Goal: Task Accomplishment & Management: Use online tool/utility

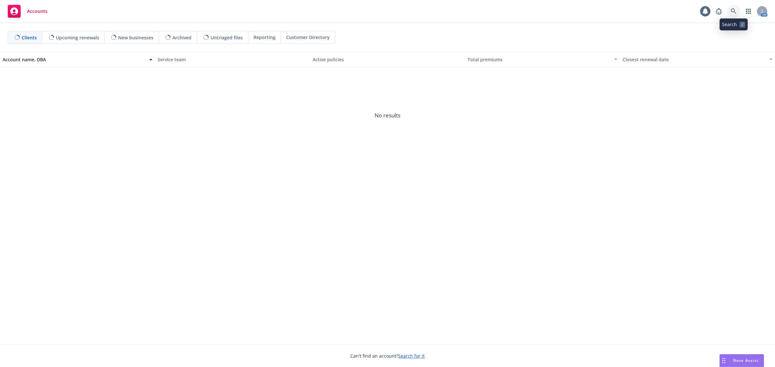
click at [734, 13] on icon at bounding box center [734, 11] width 6 height 6
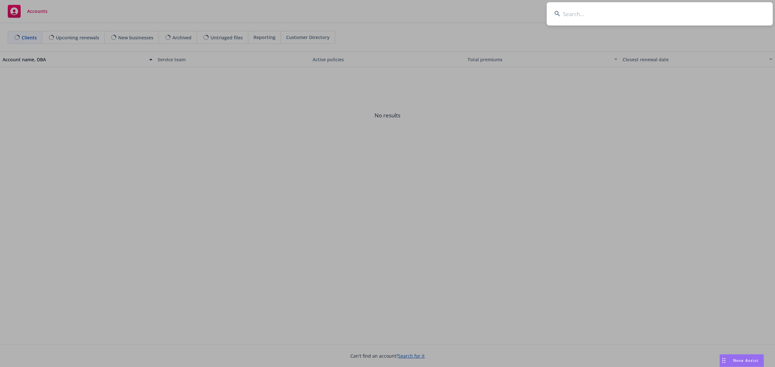
click at [598, 12] on input at bounding box center [660, 13] width 226 height 23
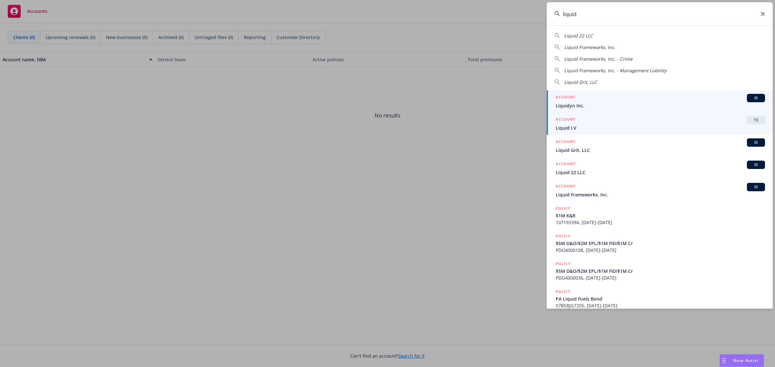
type input "liquid"
click at [586, 122] on div "ACCOUNT TR" at bounding box center [660, 120] width 209 height 8
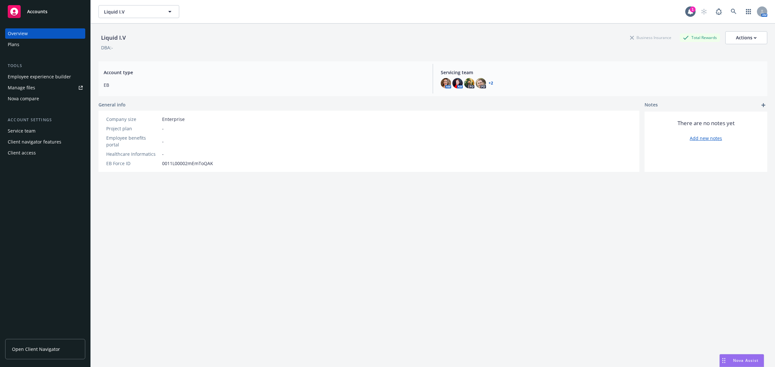
click at [20, 46] on div "Plans" at bounding box center [45, 44] width 75 height 10
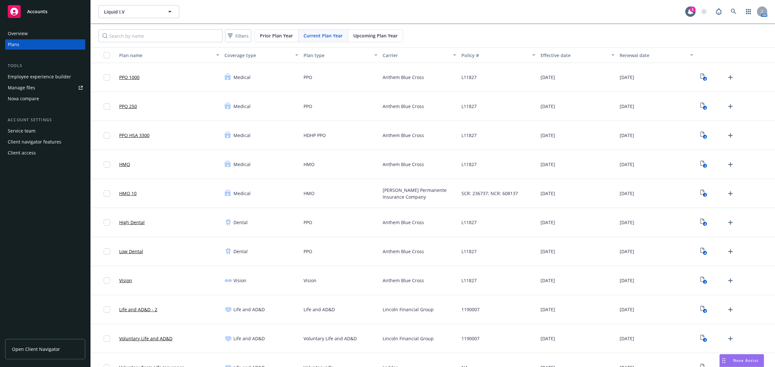
click at [378, 39] on div "Upcoming Plan Year" at bounding box center [375, 36] width 55 height 12
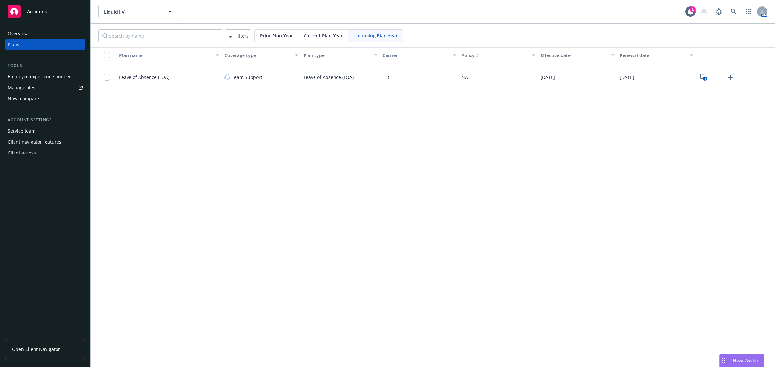
click at [327, 38] on span "Current Plan Year" at bounding box center [322, 35] width 39 height 7
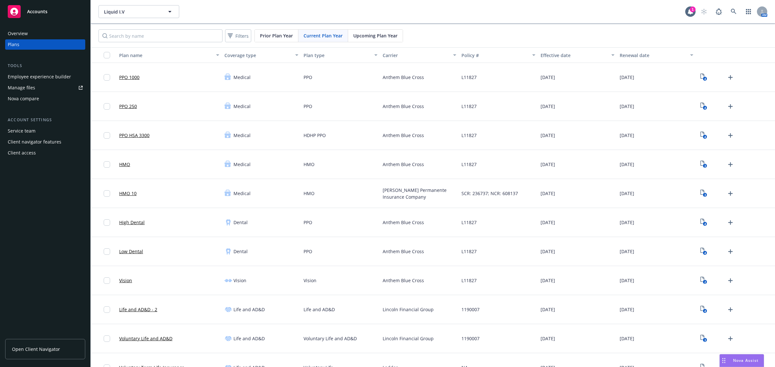
click at [414, 58] on div "Carrier" at bounding box center [416, 55] width 67 height 7
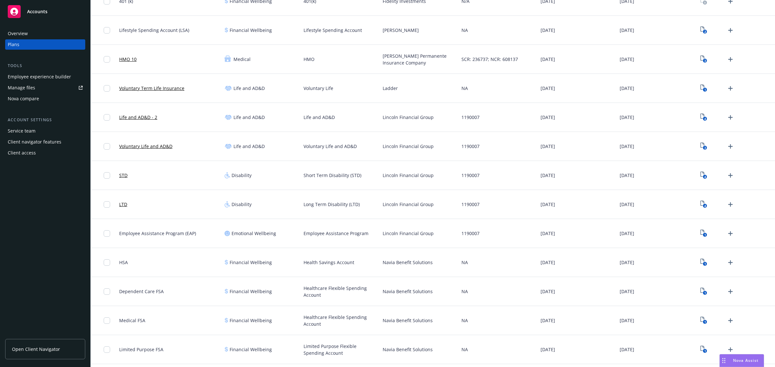
scroll to position [444, 0]
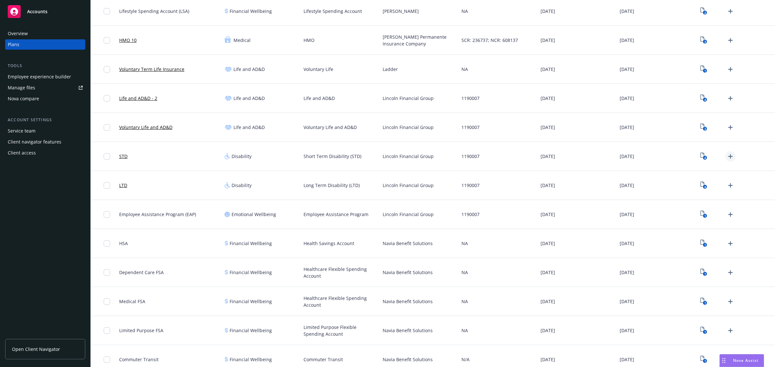
click at [728, 157] on icon "Upload Plan Documents" at bounding box center [730, 156] width 5 height 5
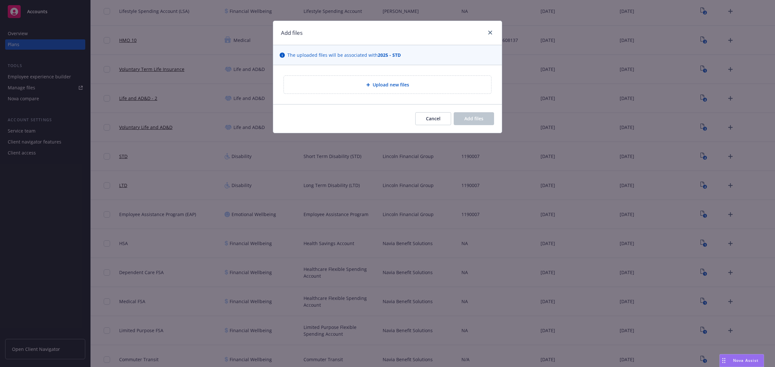
click at [393, 82] on span "Upload new files" at bounding box center [391, 84] width 36 height 7
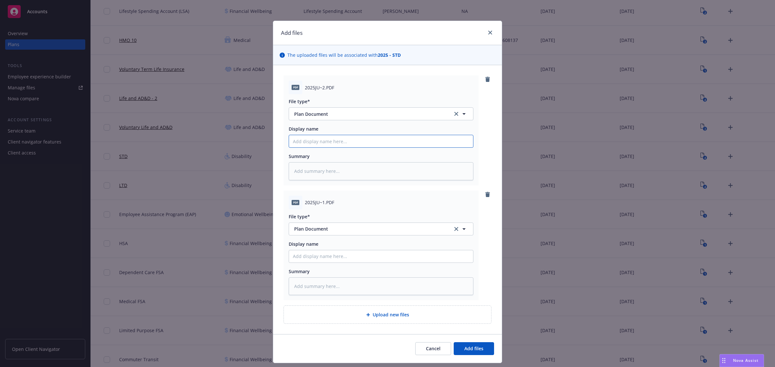
click at [312, 142] on input "Display name" at bounding box center [381, 141] width 184 height 12
paste input "[DATE] STD Amendment Letter (1190007) - Unilever"
type textarea "x"
type input "[DATE] STD Amendment Letter (1190007) - Unilever"
click at [361, 148] on input "Display name" at bounding box center [381, 141] width 184 height 12
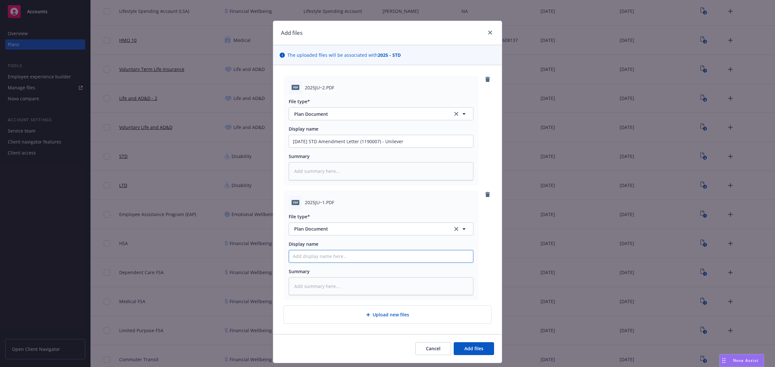
paste input "[DATE] STD Policy & Amendment (1190007) - Unilever"
type textarea "x"
type input "[DATE] STD Policy & Amendment (1190007) - Unilever"
click at [477, 348] on span "Add files" at bounding box center [473, 349] width 19 height 6
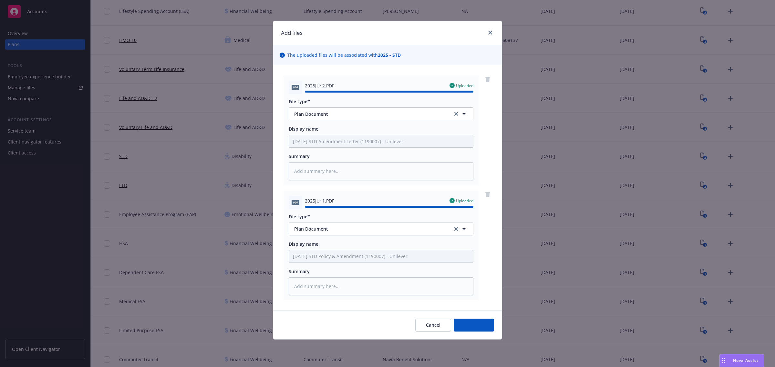
type textarea "x"
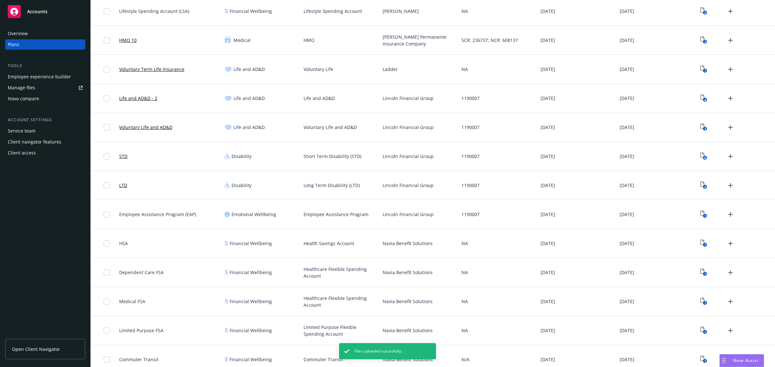
click at [698, 153] on div "6" at bounding box center [716, 156] width 37 height 10
click at [700, 155] on icon "View Plan Documents" at bounding box center [702, 155] width 4 height 5
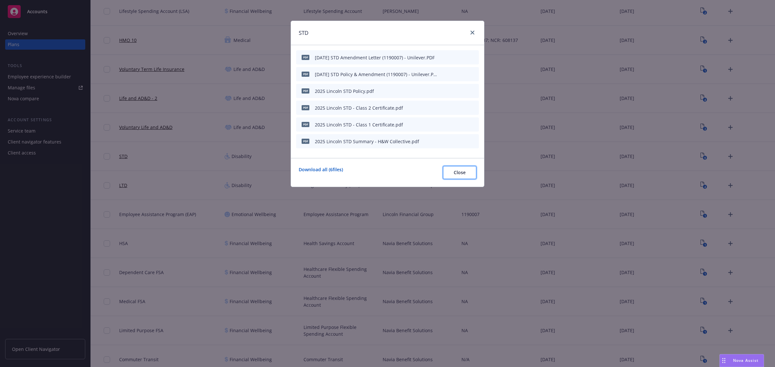
click at [457, 173] on span "Close" at bounding box center [460, 172] width 12 height 6
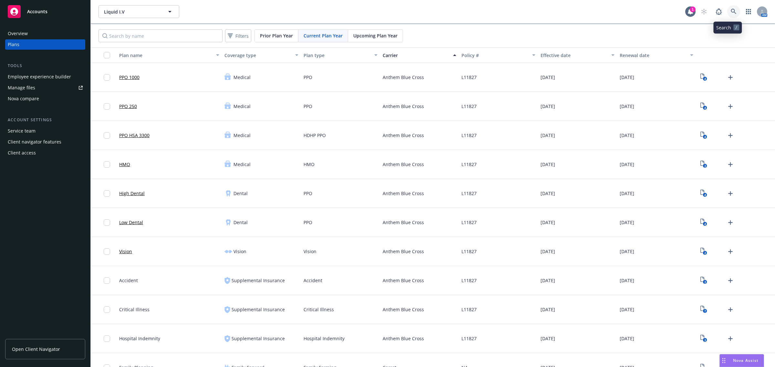
click at [731, 10] on icon at bounding box center [734, 12] width 6 height 6
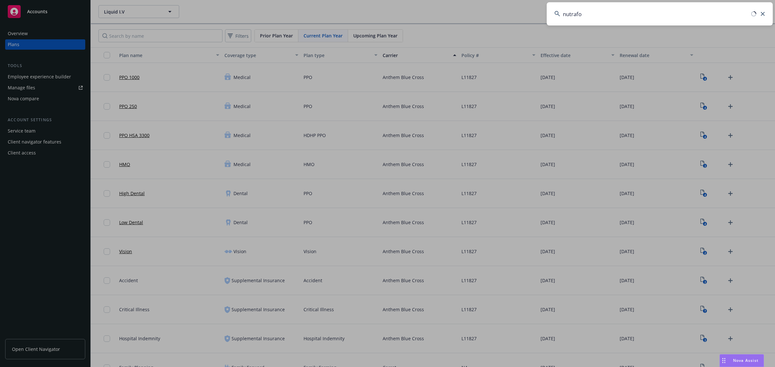
type input "nutrafol"
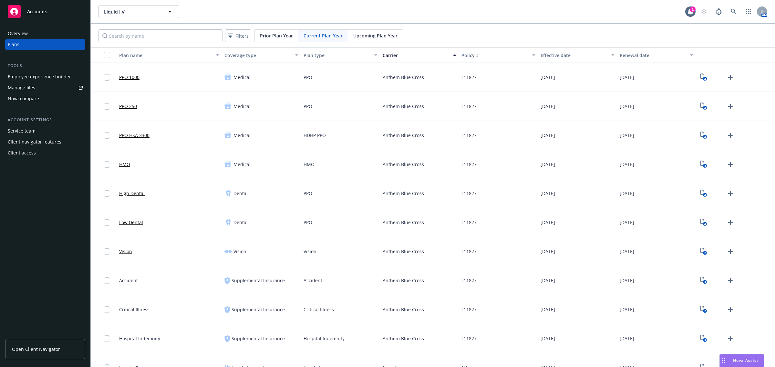
click at [56, 80] on div "Employee experience builder" at bounding box center [39, 77] width 63 height 10
click at [731, 13] on icon at bounding box center [734, 12] width 6 height 6
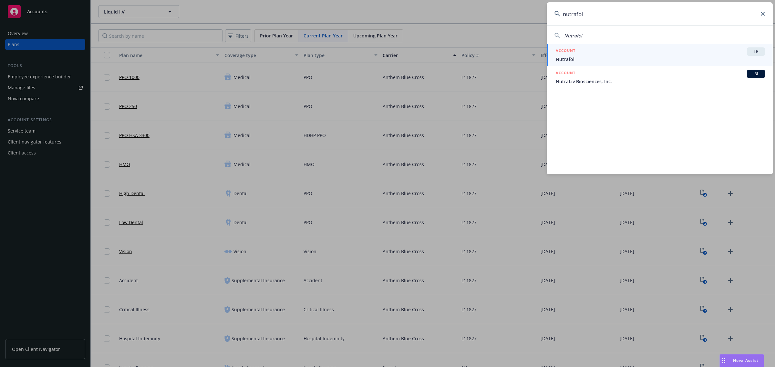
type input "nutrafol"
click at [707, 46] on link "ACCOUNT TR Nutrafol" at bounding box center [660, 55] width 226 height 22
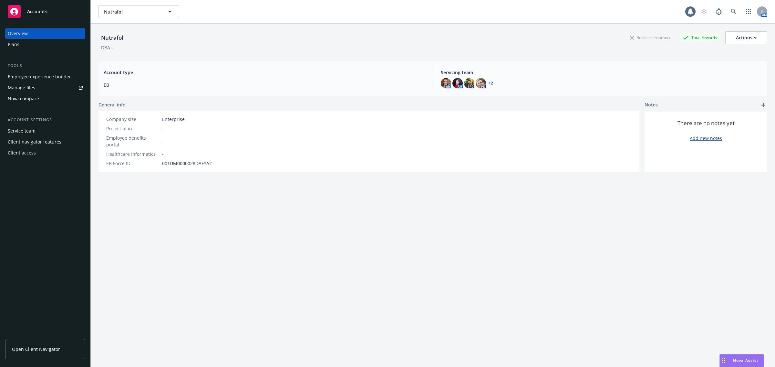
click at [28, 46] on div "Plans" at bounding box center [45, 44] width 75 height 10
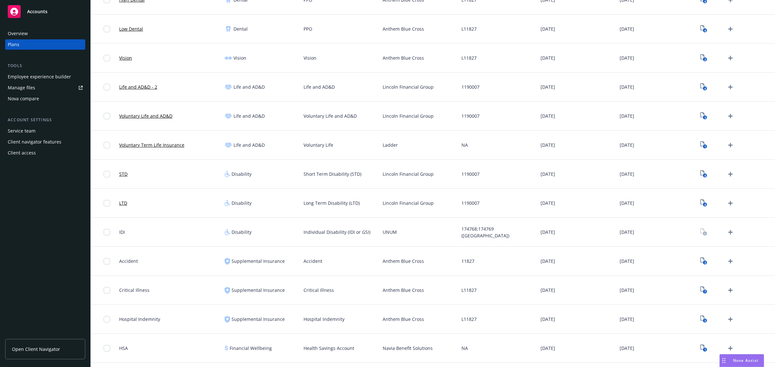
scroll to position [282, 0]
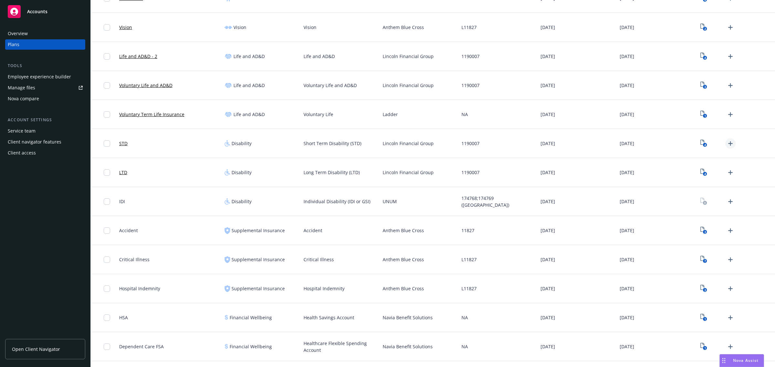
click at [726, 141] on icon "Upload Plan Documents" at bounding box center [730, 144] width 8 height 8
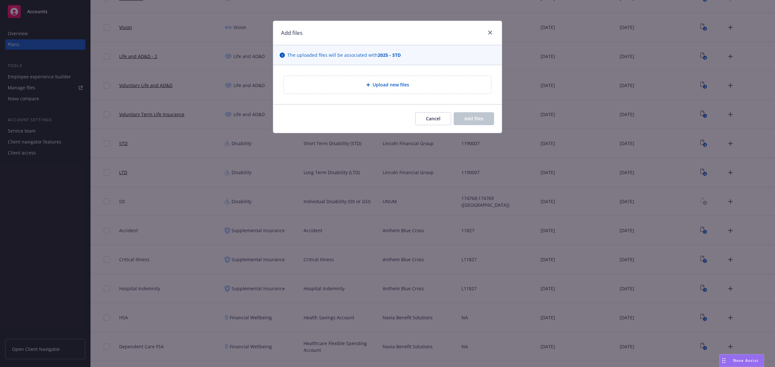
click at [446, 80] on div "Upload new files" at bounding box center [387, 85] width 207 height 18
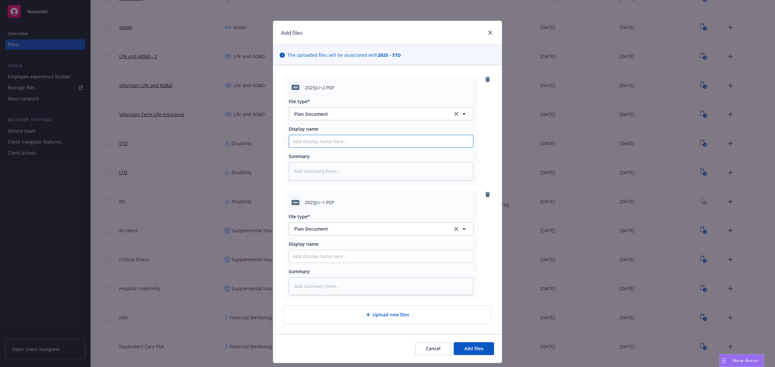
click at [309, 141] on input "Display name" at bounding box center [381, 141] width 184 height 12
click at [317, 148] on input "Display name" at bounding box center [381, 141] width 184 height 12
paste input "[DATE] STD Policy & Amendment (1190007) - Unilever"
type textarea "x"
type input "[DATE] STD Policy & Amendment (1190007) - Unilever"
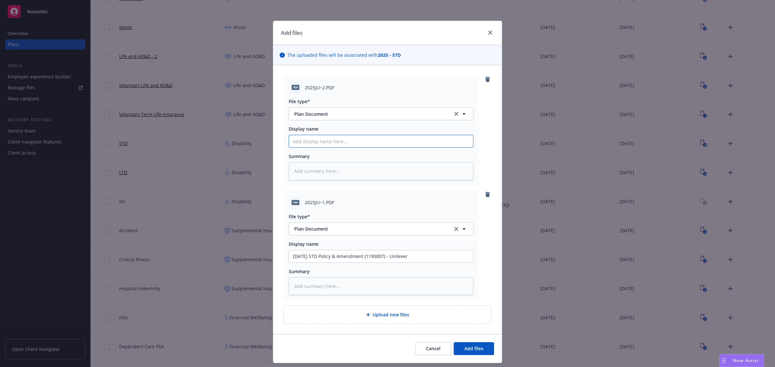
click at [340, 141] on input "Display name" at bounding box center [381, 141] width 184 height 12
paste input "[DATE] STD Amendment Letter (1190007) - Unilever"
type textarea "x"
type input "[DATE] STD Amendment Letter (1190007) - Unilever"
click at [471, 353] on button "Add files" at bounding box center [474, 349] width 40 height 13
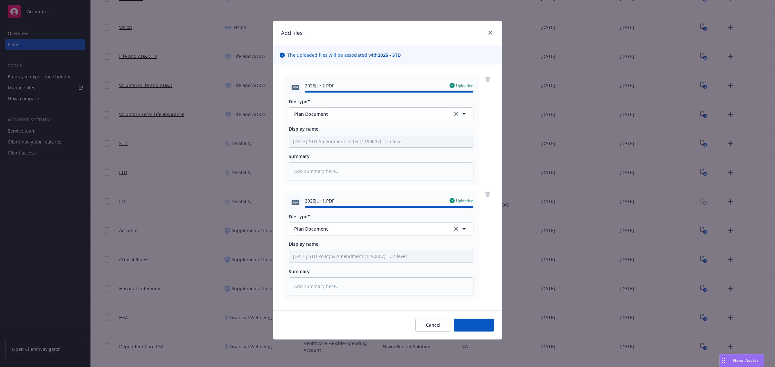
type textarea "x"
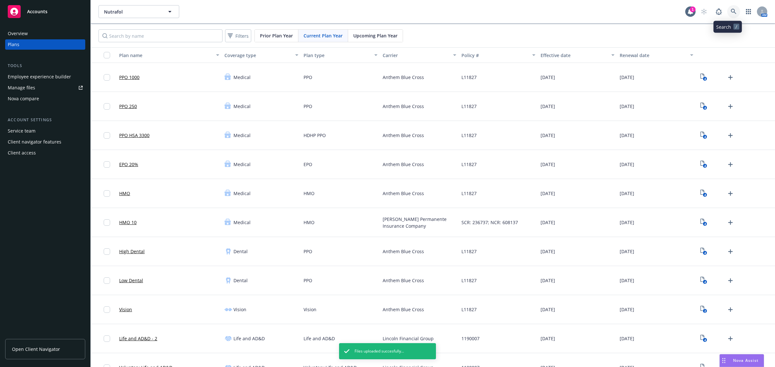
click at [731, 12] on link at bounding box center [733, 11] width 13 height 13
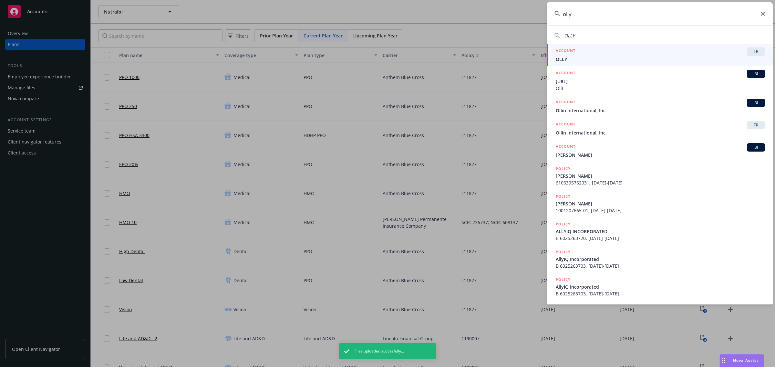
type input "olly"
click at [687, 55] on div "ACCOUNT TR" at bounding box center [660, 51] width 209 height 8
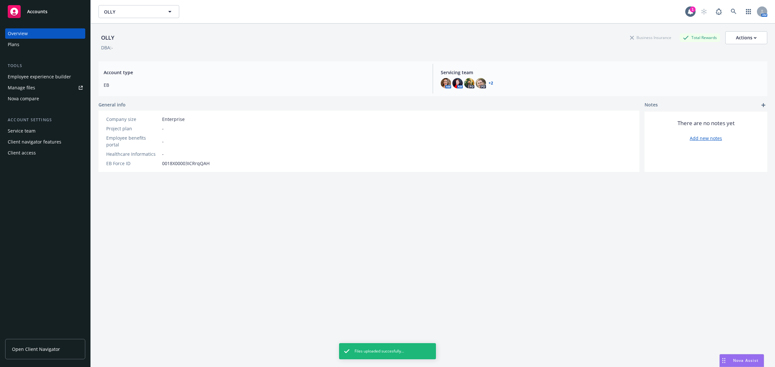
click at [34, 45] on div "Plans" at bounding box center [45, 44] width 75 height 10
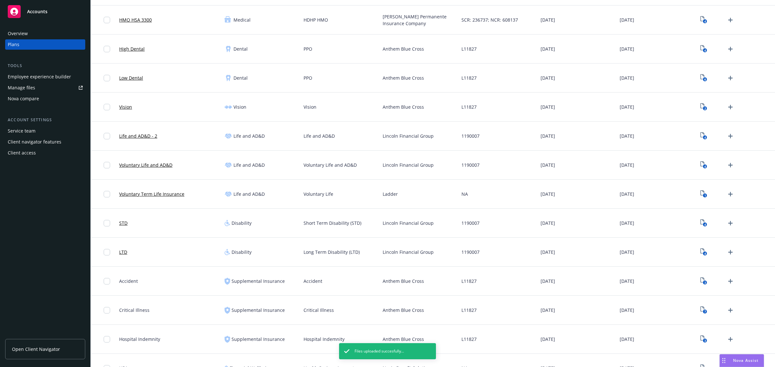
scroll to position [242, 0]
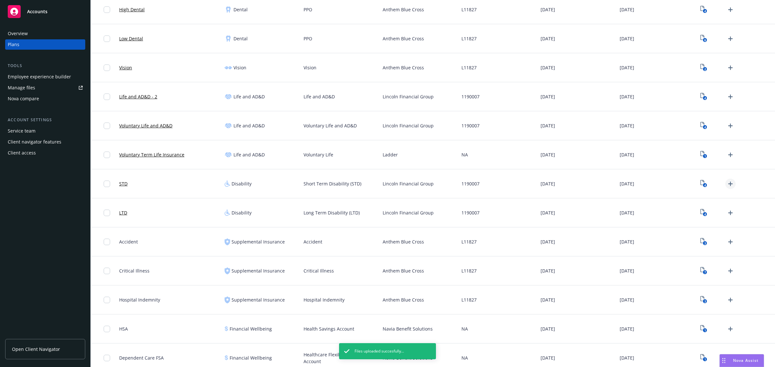
click at [726, 187] on icon "Upload Plan Documents" at bounding box center [730, 184] width 8 height 8
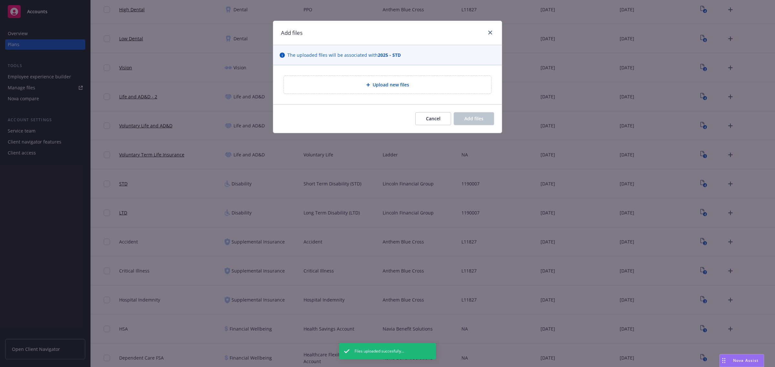
click at [386, 87] on span "Upload new files" at bounding box center [391, 84] width 36 height 7
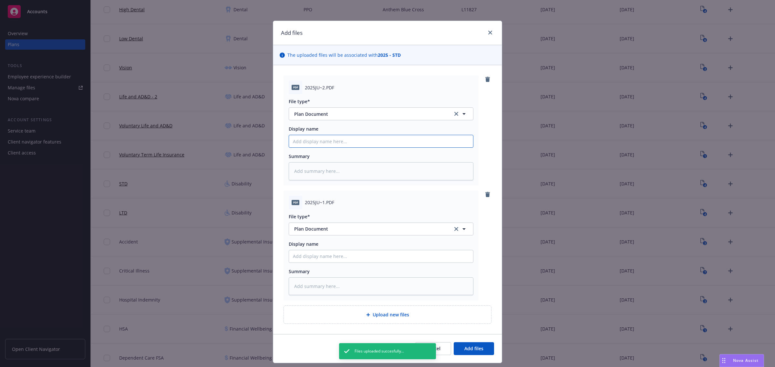
click at [366, 146] on input "Display name" at bounding box center [381, 141] width 184 height 12
paste input "[DATE] STD Amendment Letter (1190007) - Unilever"
type textarea "x"
type input "[DATE] STD Amendment Letter (1190007) - Unilever"
click at [357, 148] on input "Display name" at bounding box center [381, 141] width 184 height 12
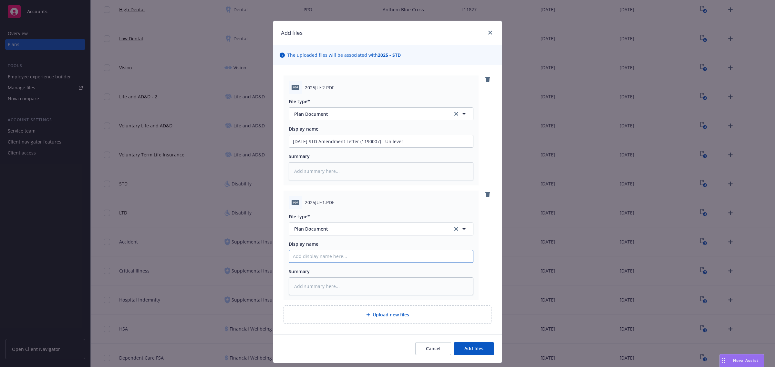
paste input "[DATE] STD Policy & Amendment (1190007) - Unilever"
type textarea "x"
type input "[DATE] STD Policy & Amendment (1190007) - Unilever"
click at [473, 351] on span "Add files" at bounding box center [473, 349] width 19 height 6
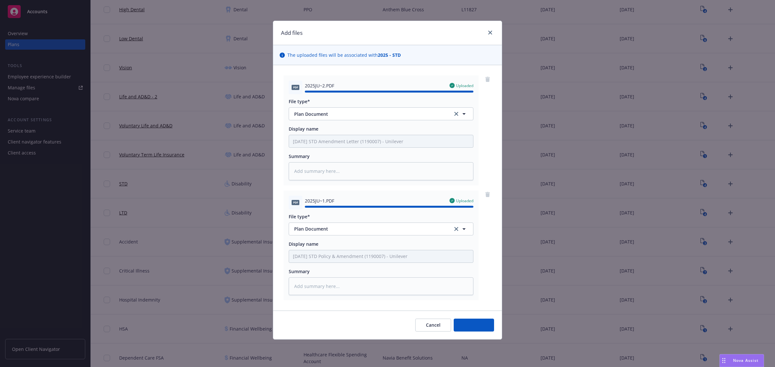
type textarea "x"
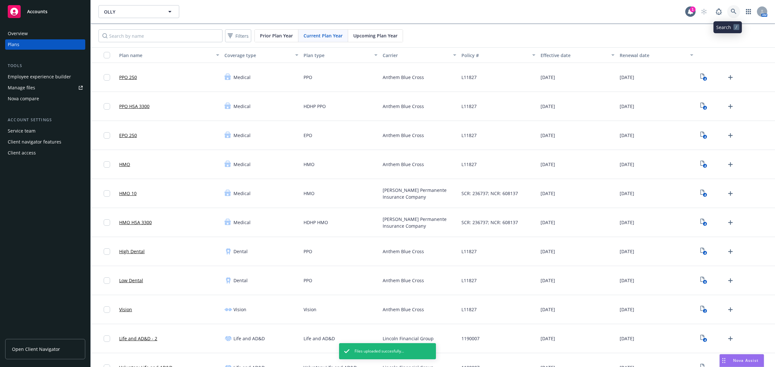
click at [731, 9] on link at bounding box center [733, 11] width 13 height 13
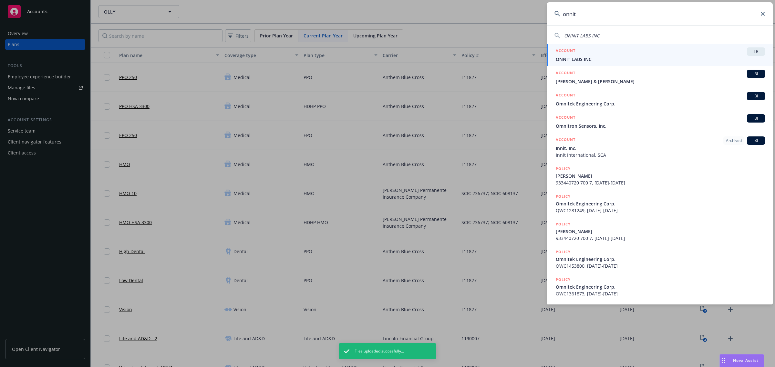
type input "onnit"
click at [581, 52] on div "ACCOUNT TR" at bounding box center [660, 51] width 209 height 8
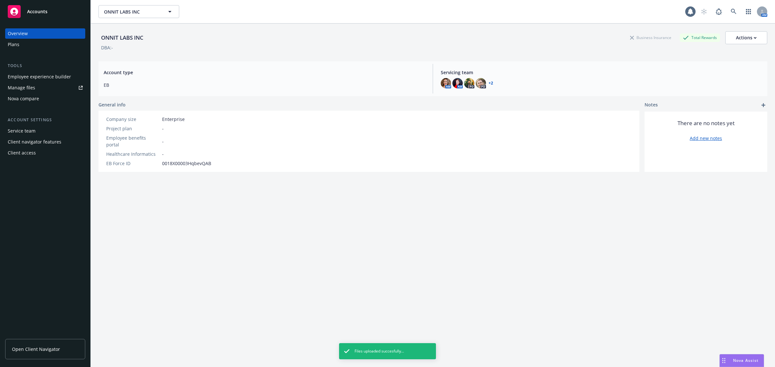
click at [46, 47] on div "Plans" at bounding box center [45, 44] width 75 height 10
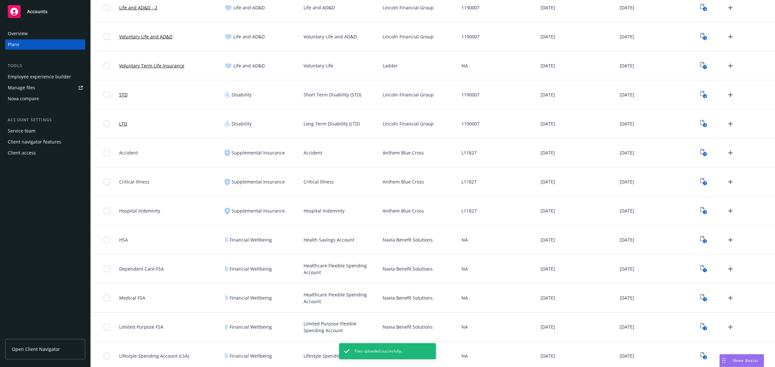
scroll to position [186, 0]
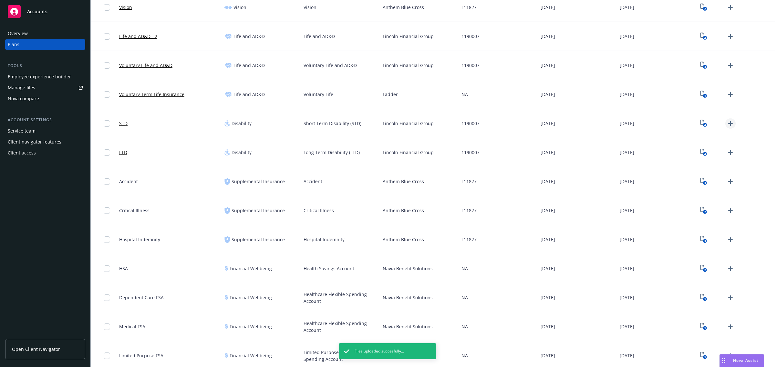
click at [728, 123] on icon "Upload Plan Documents" at bounding box center [730, 123] width 5 height 5
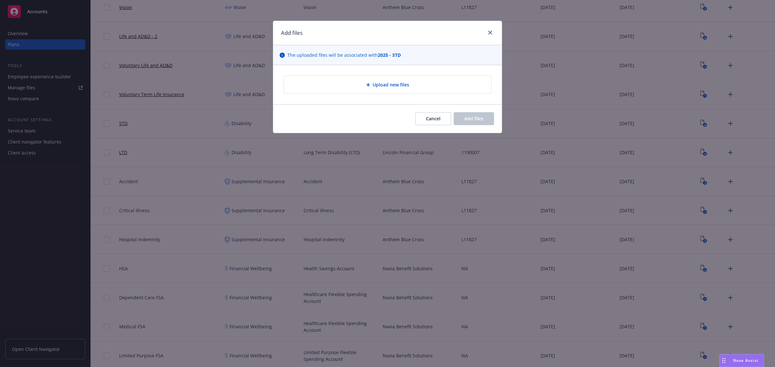
click at [407, 92] on div "Upload new files" at bounding box center [387, 85] width 207 height 18
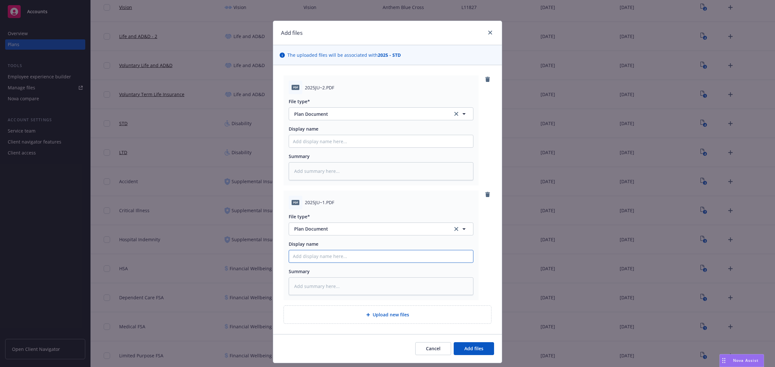
click at [307, 148] on input "Display name" at bounding box center [381, 141] width 184 height 12
paste input "[DATE] STD Policy & Amendment (1190007) - Unilever"
type textarea "x"
type input "[DATE] STD Policy & Amendment (1190007) - Unilever"
click at [333, 138] on input "Display name" at bounding box center [381, 141] width 184 height 12
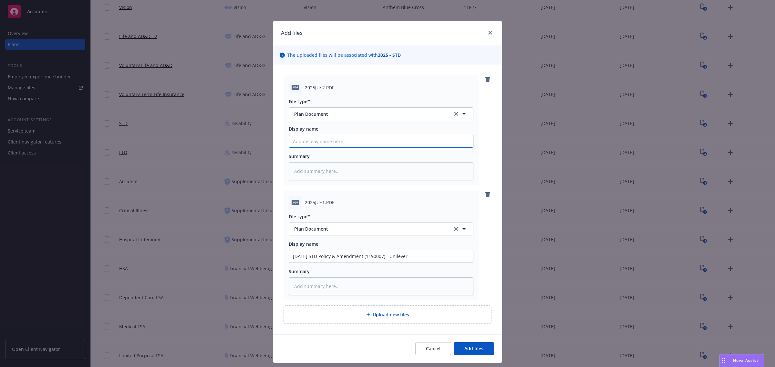
drag, startPoint x: 397, startPoint y: 146, endPoint x: 386, endPoint y: 147, distance: 11.0
click at [397, 146] on input "Display name" at bounding box center [381, 141] width 184 height 12
paste input "[DATE] STD Amendment Letter (1190007) - Unilever"
type textarea "x"
type input "[DATE] STD Amendment Letter (1190007) - Unilever"
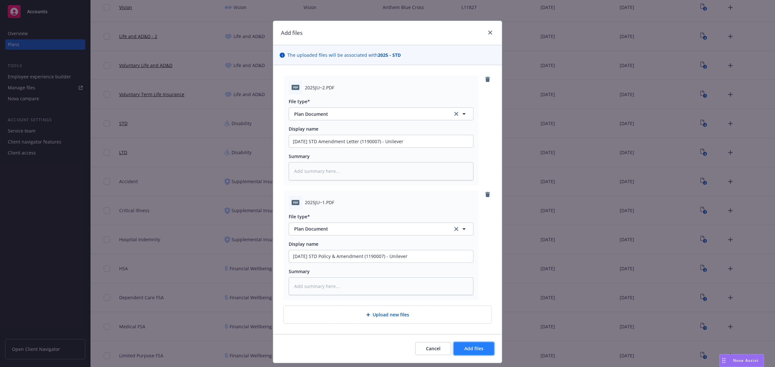
click at [473, 355] on button "Add files" at bounding box center [474, 349] width 40 height 13
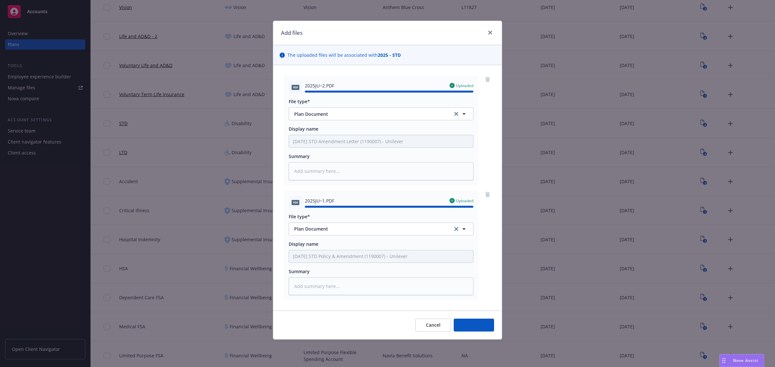
type textarea "x"
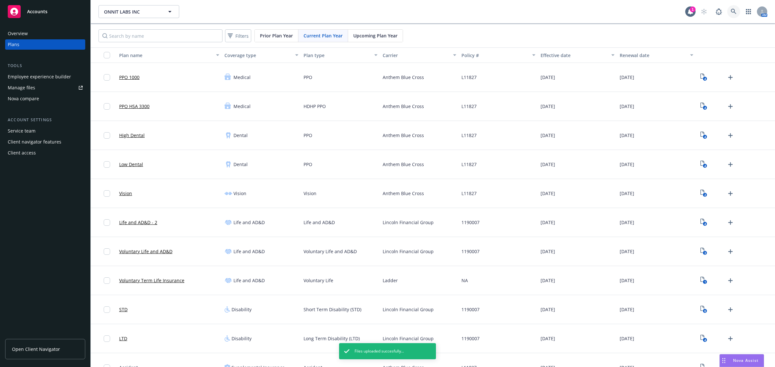
click at [727, 15] on link at bounding box center [733, 11] width 13 height 13
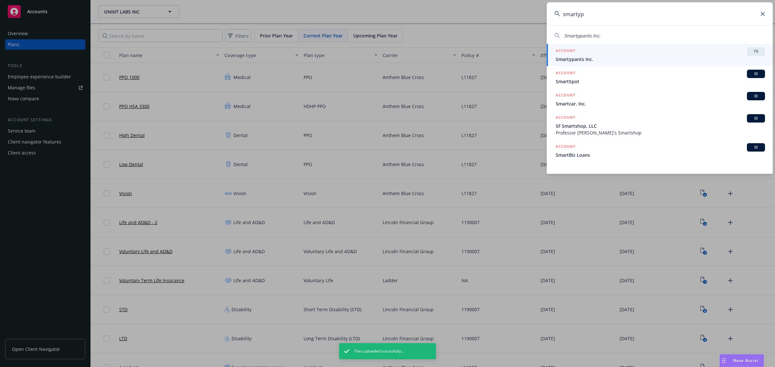
type input "smartyp"
click at [691, 49] on div "ACCOUNT TR" at bounding box center [660, 51] width 209 height 8
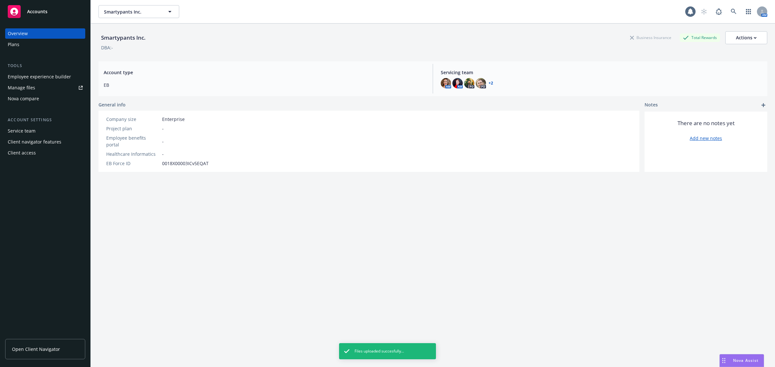
click at [57, 41] on div "Plans" at bounding box center [45, 44] width 75 height 10
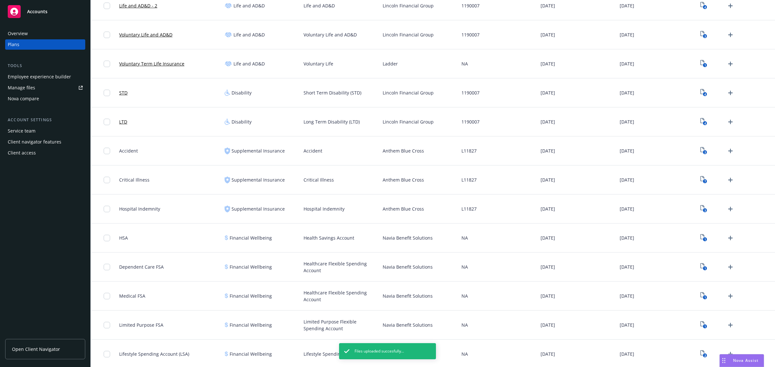
scroll to position [363, 0]
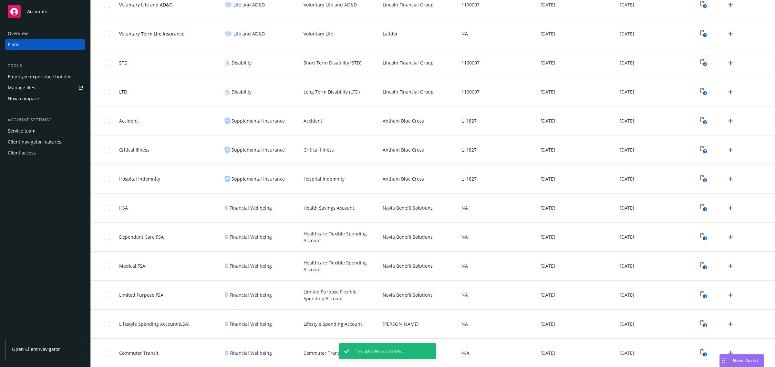
click at [729, 59] on div "4" at bounding box center [716, 63] width 37 height 10
click at [727, 61] on icon "Upload Plan Documents" at bounding box center [730, 63] width 8 height 8
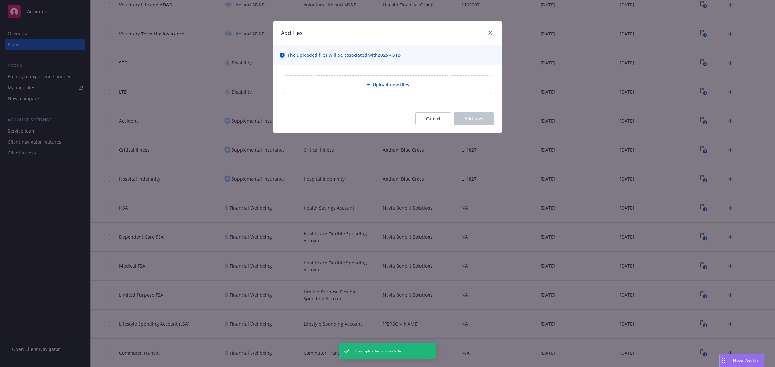
click at [420, 87] on div "Upload new files" at bounding box center [387, 84] width 197 height 7
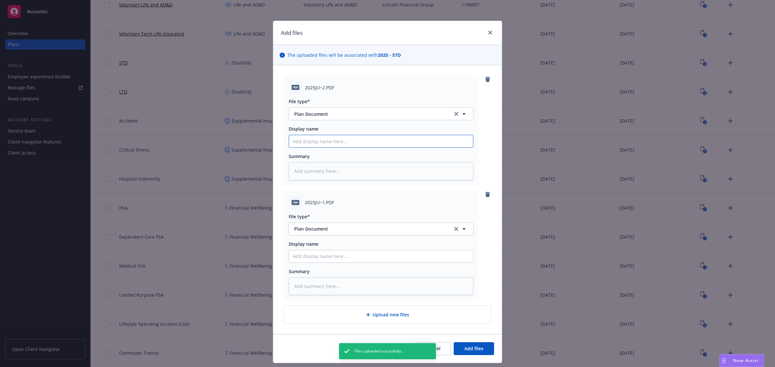
click at [310, 139] on input "Display name" at bounding box center [381, 141] width 184 height 12
paste input "[DATE] STD Amendment Letter (1190007) - Unilever"
type textarea "x"
type input "[DATE] STD Amendment Letter (1190007) - Unilever"
type textarea "x"
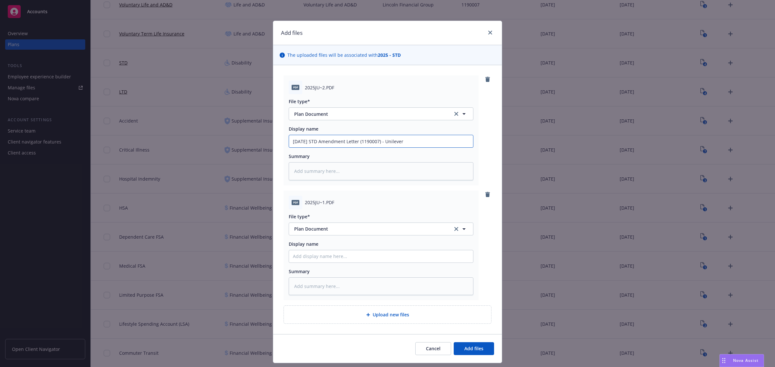
type input "[DATE] STD Amendment Letter (1190007) - Unilever"
drag, startPoint x: 339, startPoint y: 263, endPoint x: 339, endPoint y: 259, distance: 4.2
click at [339, 263] on div at bounding box center [381, 256] width 185 height 13
click at [340, 148] on input "Display name" at bounding box center [381, 141] width 184 height 12
paste input "[DATE] STD Policy & Amendment (1190007) - Unilever"
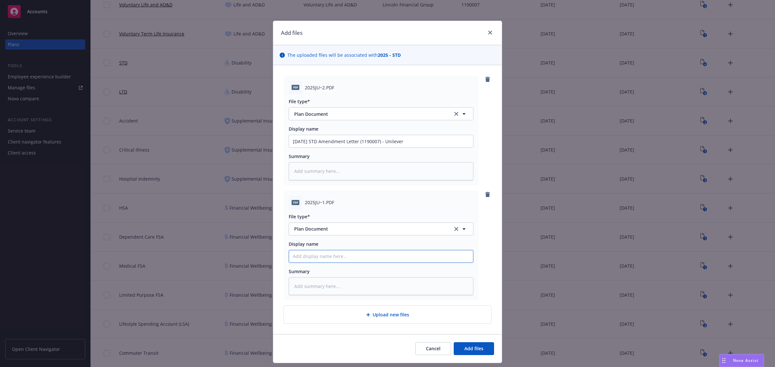
type textarea "x"
type input "[DATE] STD Policy & Amendment (1190007) - Unilever"
click at [486, 354] on button "Add files" at bounding box center [474, 349] width 40 height 13
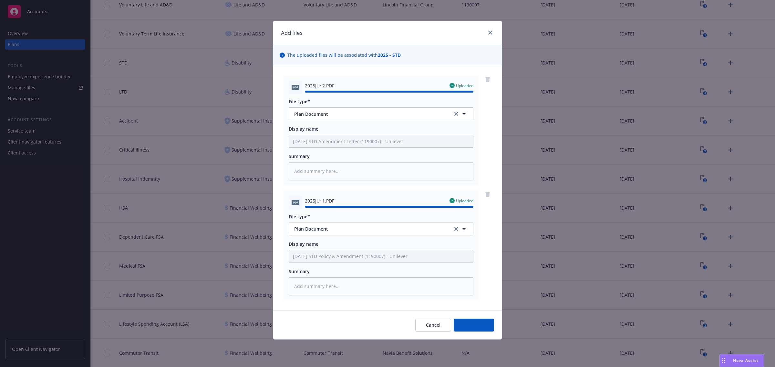
type textarea "x"
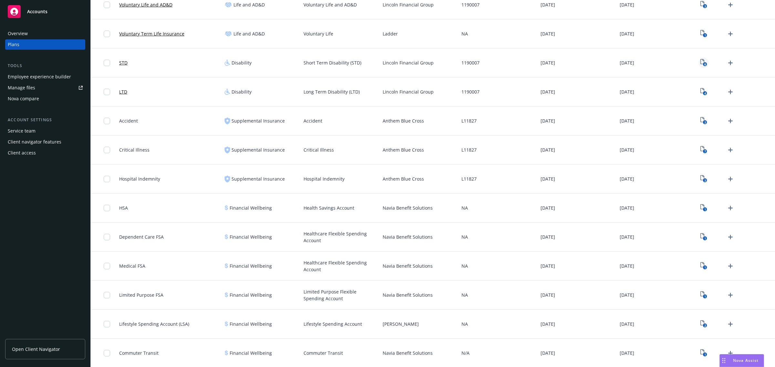
click at [704, 63] on text "6" at bounding box center [705, 64] width 2 height 4
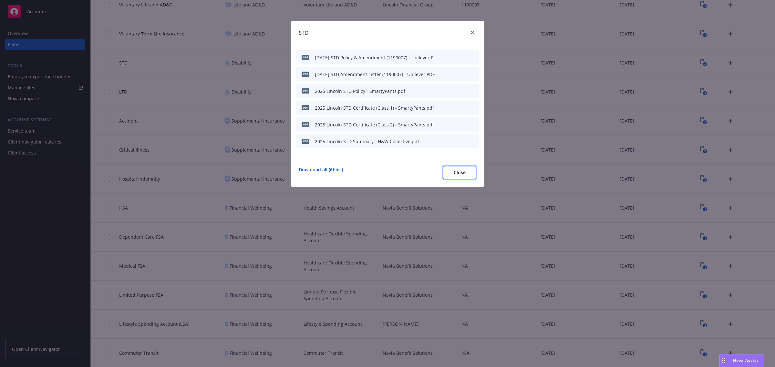
click at [471, 179] on button "Close" at bounding box center [459, 172] width 33 height 13
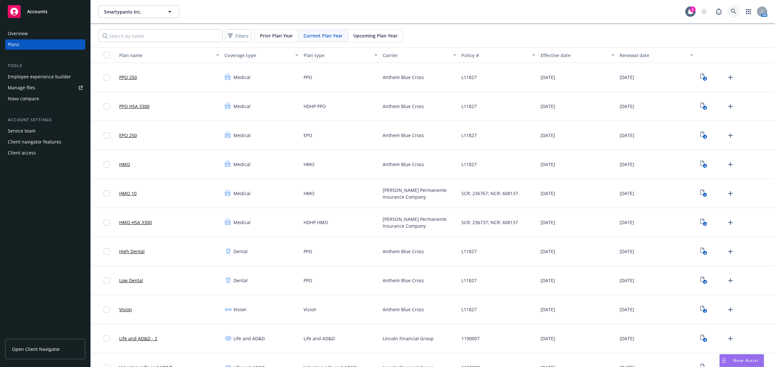
click at [731, 11] on icon at bounding box center [734, 12] width 6 height 6
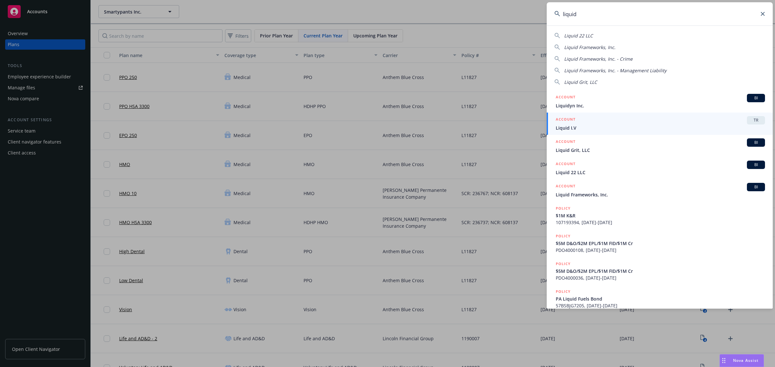
type input "liquid"
click at [667, 128] on span "Liquid I.V" at bounding box center [660, 128] width 209 height 7
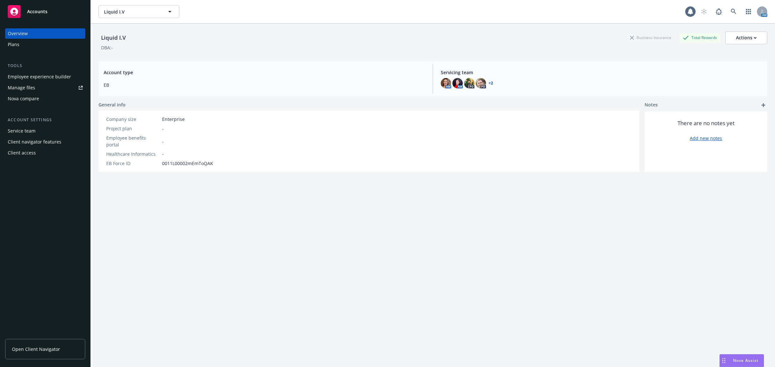
click at [39, 81] on div "Employee experience builder" at bounding box center [39, 77] width 63 height 10
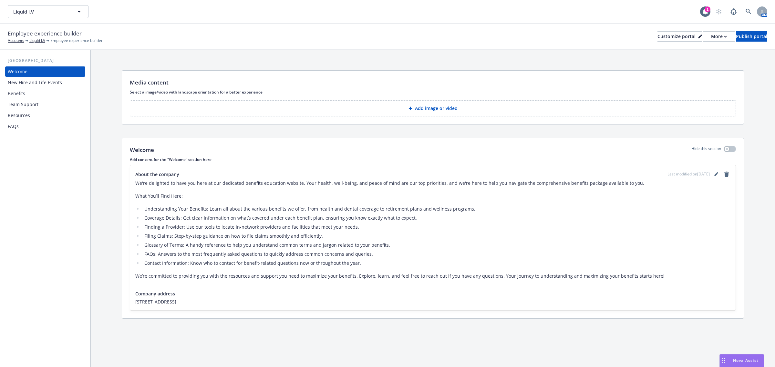
click at [33, 96] on div "Benefits" at bounding box center [45, 93] width 75 height 10
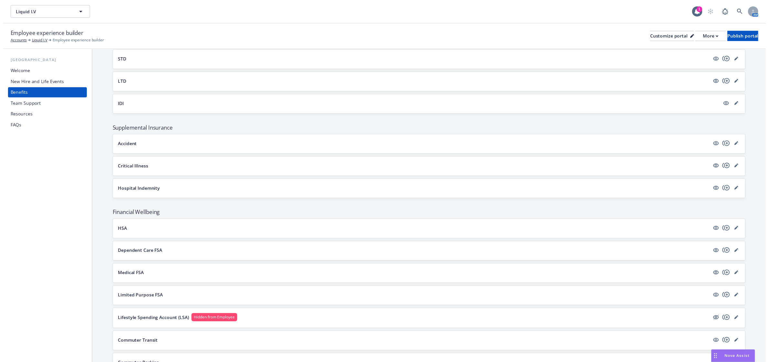
scroll to position [341, 0]
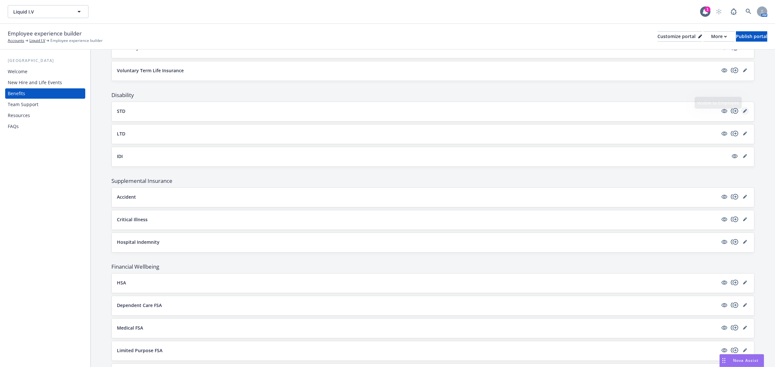
click at [743, 111] on icon "editPencil" at bounding box center [745, 111] width 4 height 4
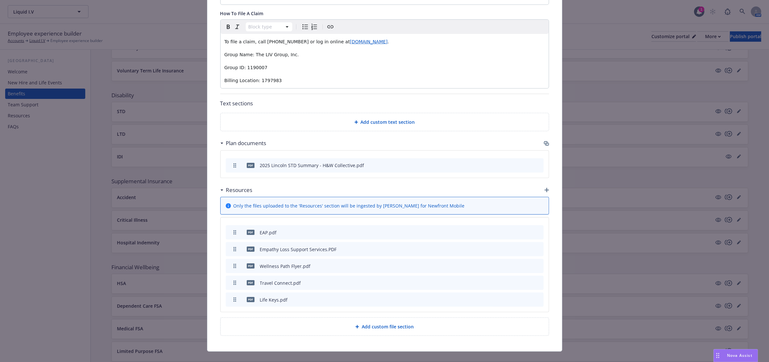
scroll to position [295, 0]
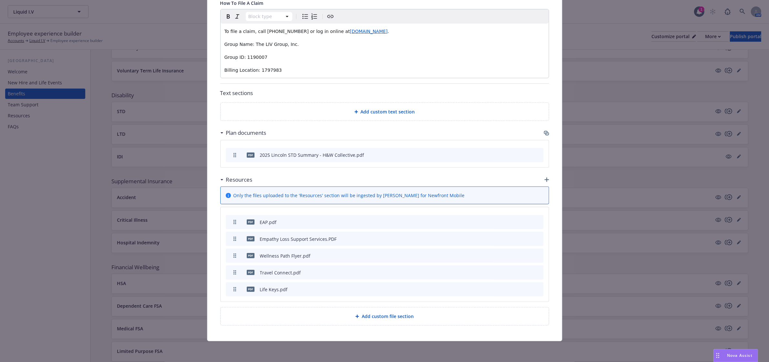
click at [525, 156] on button at bounding box center [528, 154] width 6 height 7
click at [525, 153] on icon "preview file" at bounding box center [527, 154] width 6 height 5
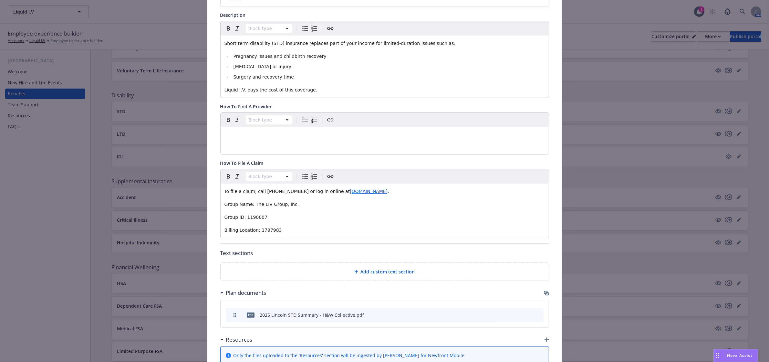
scroll to position [0, 0]
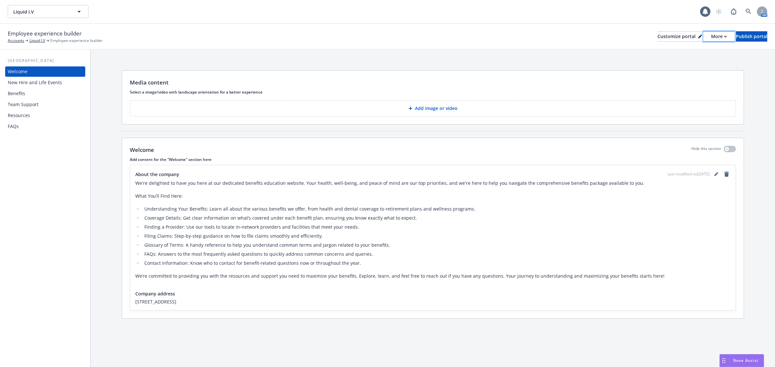
click at [711, 36] on div "More" at bounding box center [719, 37] width 16 height 10
click at [688, 61] on link "Copy portal link" at bounding box center [684, 63] width 59 height 13
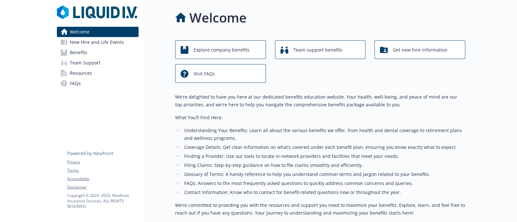
click at [91, 54] on link "Benefits" at bounding box center [98, 52] width 82 height 10
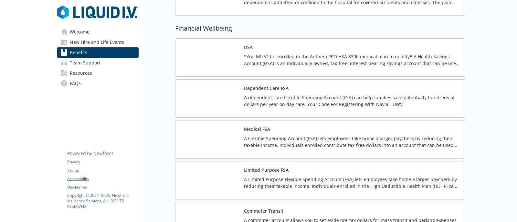
scroll to position [820, 0]
